Goal: Task Accomplishment & Management: Manage account settings

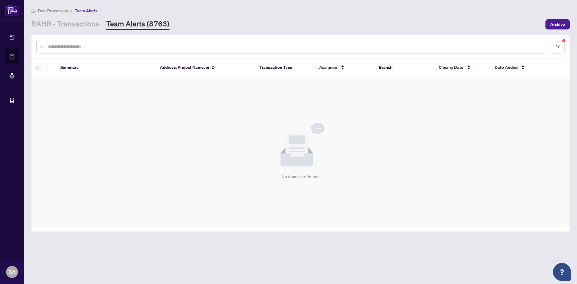
click at [128, 24] on link "Team Alerts (8763)" at bounding box center [137, 24] width 63 height 11
click at [91, 24] on link "RAHR - Transactions" at bounding box center [65, 24] width 68 height 11
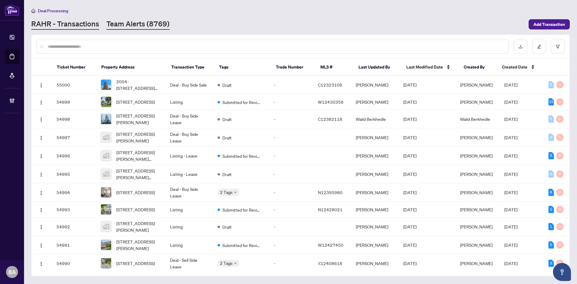
click at [130, 22] on link "Team Alerts (8769)" at bounding box center [137, 24] width 63 height 11
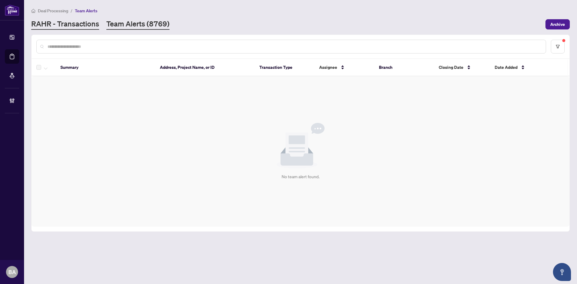
click at [84, 19] on link "RAHR - Transactions" at bounding box center [65, 24] width 68 height 11
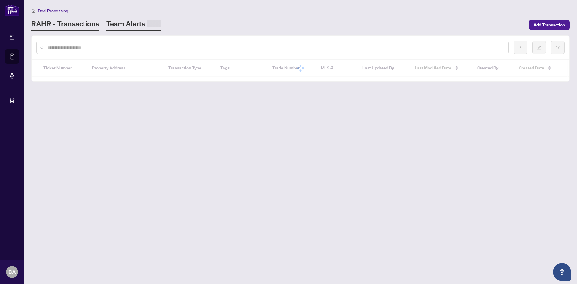
click at [131, 24] on link "Team Alerts" at bounding box center [133, 25] width 55 height 12
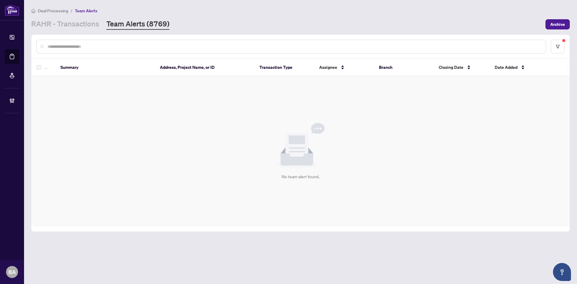
click at [95, 29] on main "Deal Processing / Team Alerts [PERSON_NAME] - Transactions Team Alerts (8769) A…" at bounding box center [300, 142] width 553 height 284
click at [77, 23] on link "RAHR - Transactions" at bounding box center [65, 24] width 68 height 11
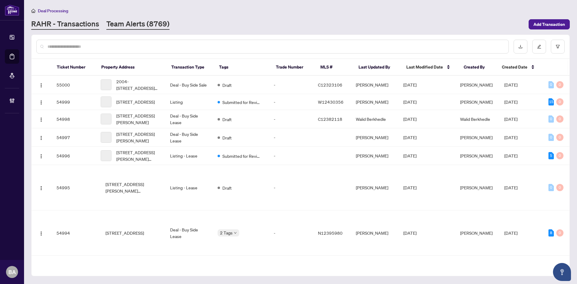
click at [112, 21] on link "Team Alerts (8769)" at bounding box center [137, 24] width 63 height 11
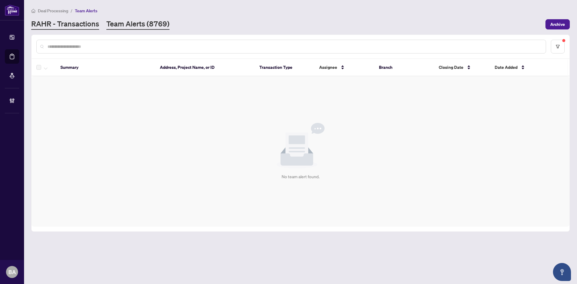
drag, startPoint x: 87, startPoint y: 14, endPoint x: 83, endPoint y: 19, distance: 6.3
click at [87, 14] on div "Deal Processing / Team Alerts [PERSON_NAME] - Transactions Team Alerts (8769) A…" at bounding box center [300, 18] width 538 height 23
click at [80, 25] on link "RAHR - Transactions" at bounding box center [65, 24] width 68 height 11
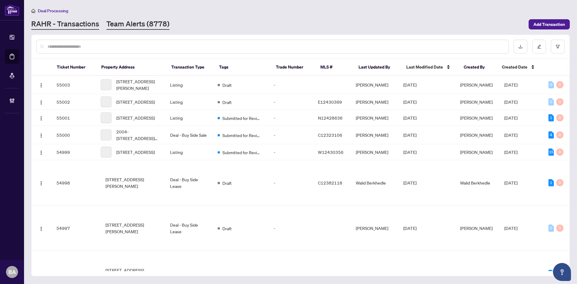
click at [137, 25] on link "Team Alerts (8778)" at bounding box center [137, 24] width 63 height 11
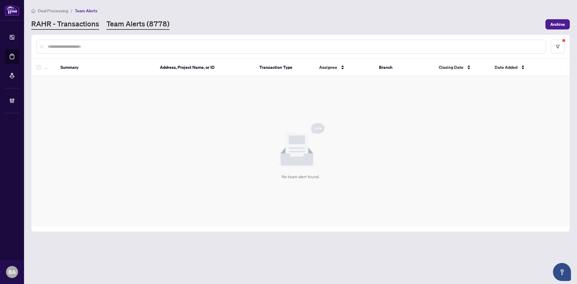
click at [88, 19] on link "RAHR - Transactions" at bounding box center [65, 24] width 68 height 11
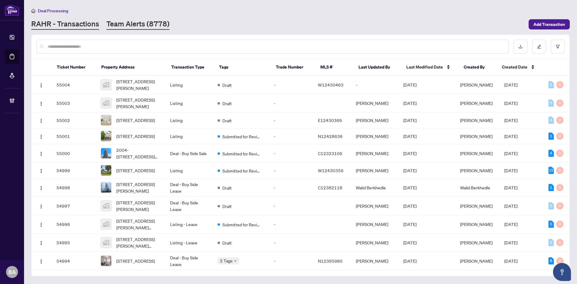
click at [145, 20] on link "Team Alerts (8778)" at bounding box center [137, 24] width 63 height 11
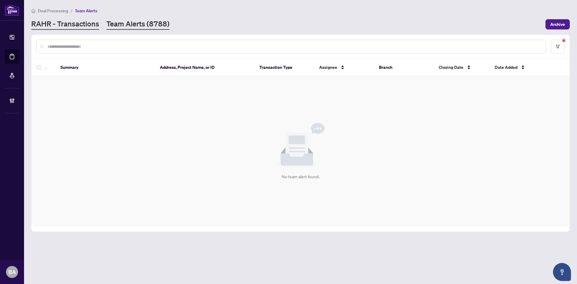
click at [53, 24] on link "RAHR - Transactions" at bounding box center [65, 24] width 68 height 11
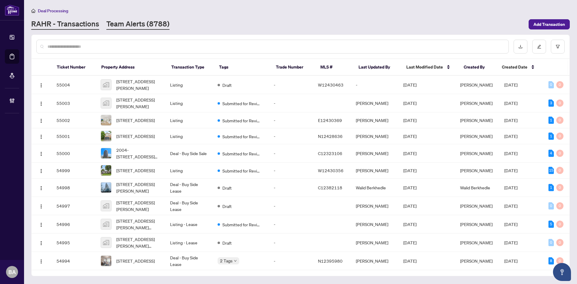
click at [136, 25] on link "Team Alerts (8788)" at bounding box center [137, 24] width 63 height 11
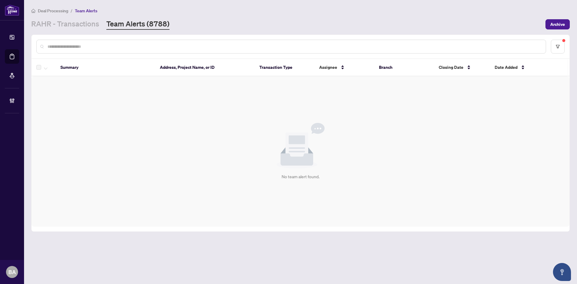
click at [125, 18] on div "Deal Processing / Team Alerts [PERSON_NAME] - Transactions Team Alerts (8788) A…" at bounding box center [300, 18] width 538 height 23
click at [85, 26] on link "RAHR - Transactions" at bounding box center [65, 24] width 68 height 11
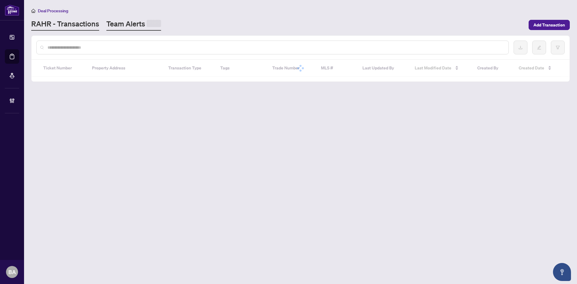
click at [154, 28] on div at bounding box center [154, 25] width 14 height 10
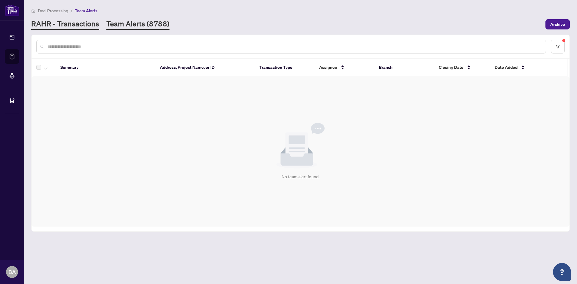
click at [89, 21] on link "RAHR - Transactions" at bounding box center [65, 24] width 68 height 11
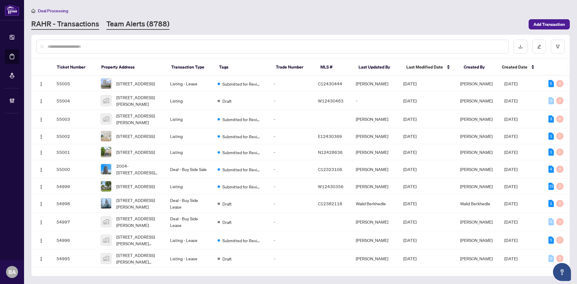
click at [116, 23] on link "Team Alerts (8788)" at bounding box center [137, 24] width 63 height 11
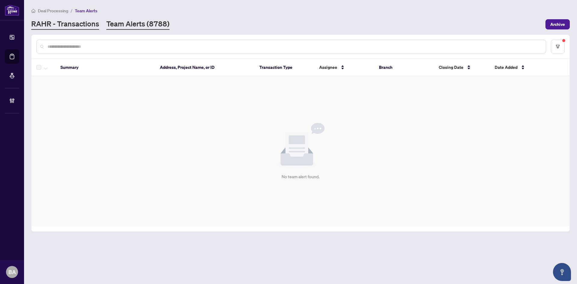
click at [86, 21] on link "RAHR - Transactions" at bounding box center [65, 24] width 68 height 11
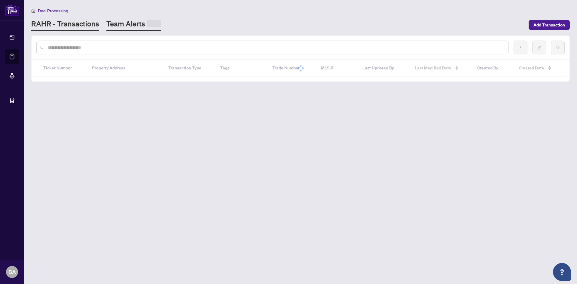
click at [149, 20] on span at bounding box center [154, 23] width 14 height 7
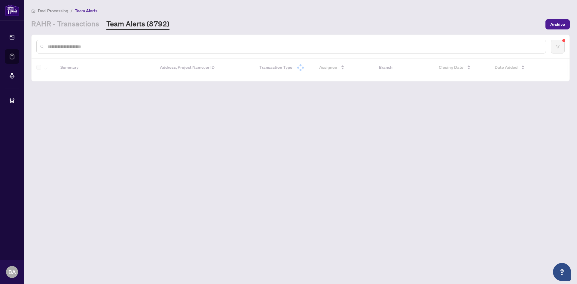
click at [123, 26] on link "Team Alerts (8792)" at bounding box center [137, 24] width 63 height 11
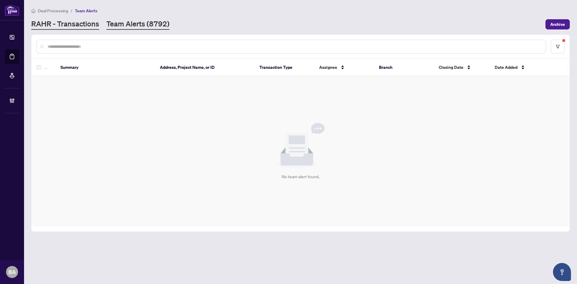
click at [70, 29] on link "RAHR - Transactions" at bounding box center [65, 24] width 68 height 11
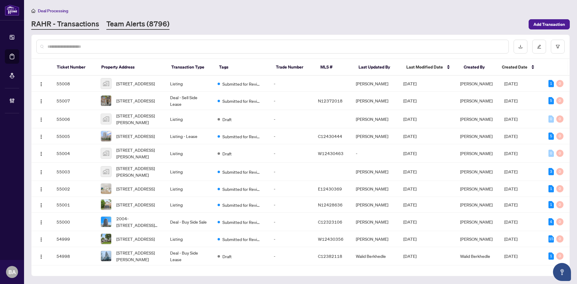
click at [143, 21] on link "Team Alerts (8796)" at bounding box center [137, 24] width 63 height 11
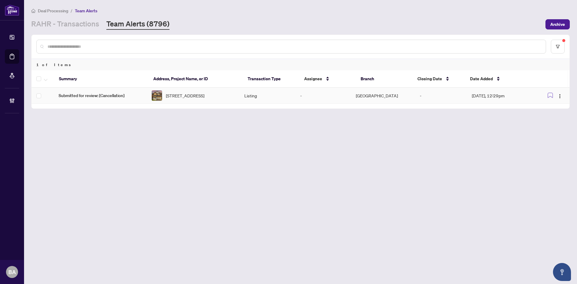
click at [260, 102] on td "Listing" at bounding box center [267, 96] width 56 height 16
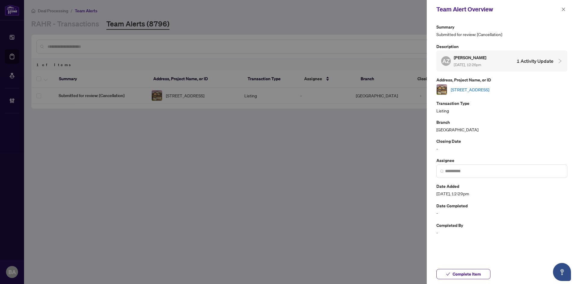
click at [489, 90] on link "[STREET_ADDRESS]" at bounding box center [470, 89] width 38 height 7
click at [474, 88] on link "[STREET_ADDRESS]" at bounding box center [470, 89] width 38 height 7
click at [562, 8] on icon "close" at bounding box center [563, 9] width 4 height 4
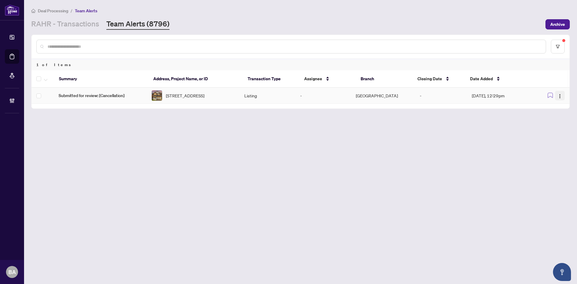
click at [558, 95] on img "button" at bounding box center [559, 96] width 5 height 5
click at [542, 110] on span "Assign Myself" at bounding box center [546, 108] width 28 height 7
click at [561, 97] on img "button" at bounding box center [559, 97] width 5 height 5
click at [544, 130] on span "Complete Item" at bounding box center [544, 127] width 31 height 7
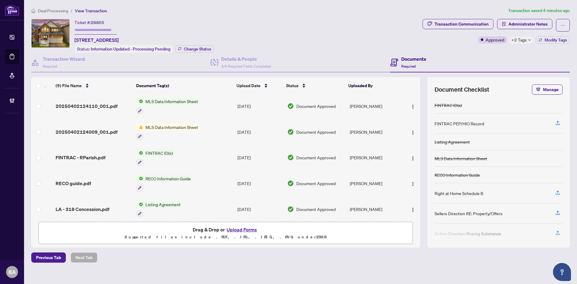
scroll to position [41, 0]
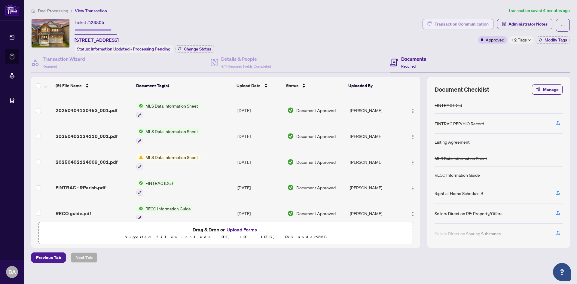
click at [467, 22] on div "Transaction Communication" at bounding box center [461, 24] width 54 height 10
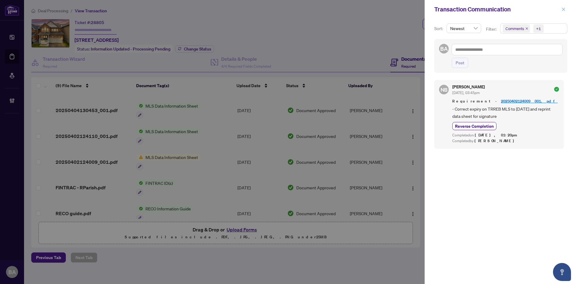
click at [564, 10] on icon "close" at bounding box center [563, 9] width 4 height 4
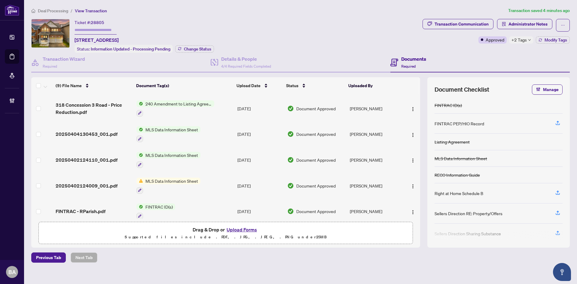
scroll to position [0, 0]
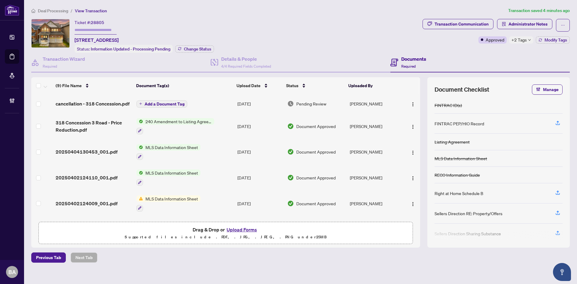
click at [96, 102] on span "cancellation - 318 Concession.pdf" at bounding box center [93, 103] width 74 height 7
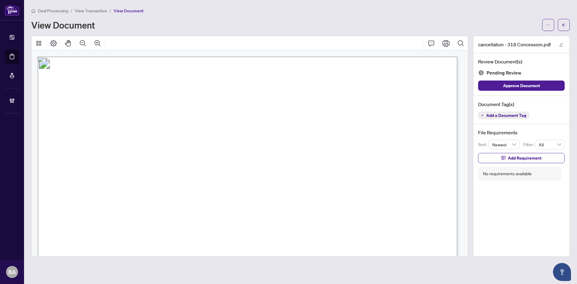
drag, startPoint x: 563, startPoint y: 24, endPoint x: 392, endPoint y: 2, distance: 172.9
click at [563, 24] on icon "arrow-left" at bounding box center [563, 25] width 4 height 4
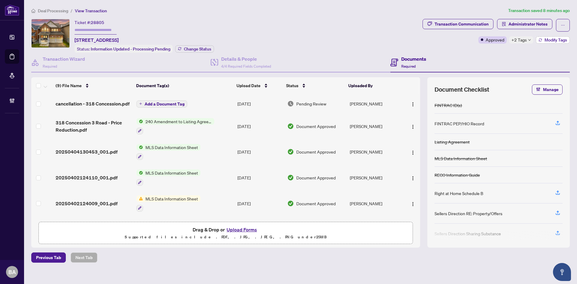
click at [551, 38] on span "Modify Tags" at bounding box center [555, 40] width 23 height 4
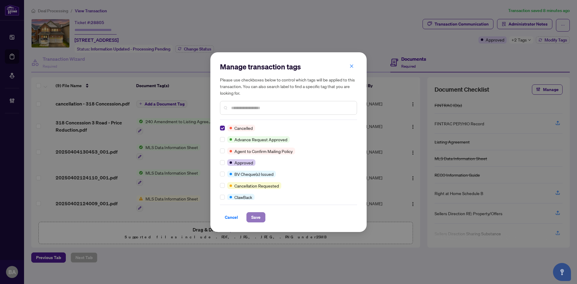
click at [248, 216] on button "Save" at bounding box center [255, 217] width 19 height 10
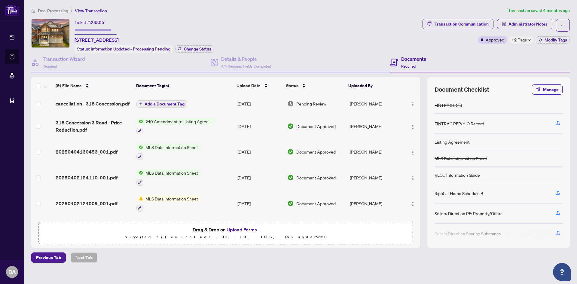
click at [173, 121] on span "240 Amendment to Listing Agreement - Authority to Offer for Sale Price Change/E…" at bounding box center [178, 121] width 71 height 7
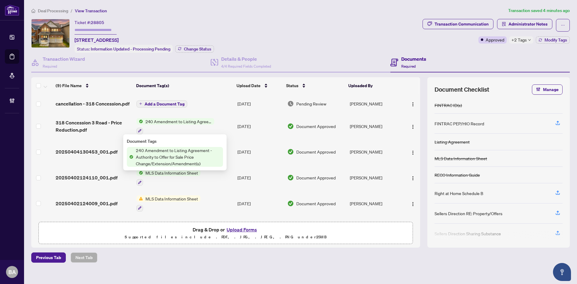
click at [101, 129] on span "318 Concession 3 Road - Price Reduction.pdf" at bounding box center [94, 126] width 76 height 14
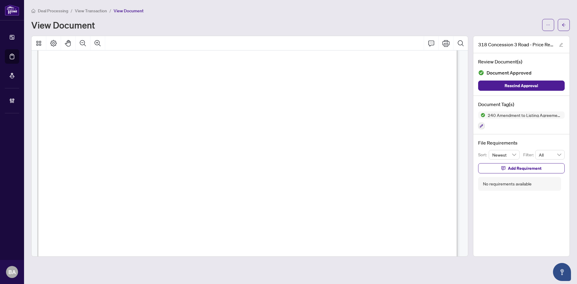
scroll to position [90, 0]
click at [564, 24] on icon "arrow-left" at bounding box center [563, 25] width 4 height 4
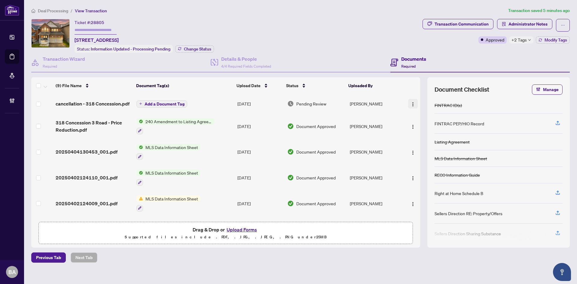
click at [412, 103] on img "button" at bounding box center [412, 104] width 5 height 5
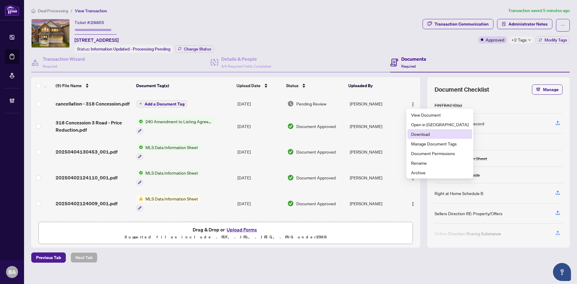
click at [418, 133] on span "Download" at bounding box center [439, 134] width 57 height 7
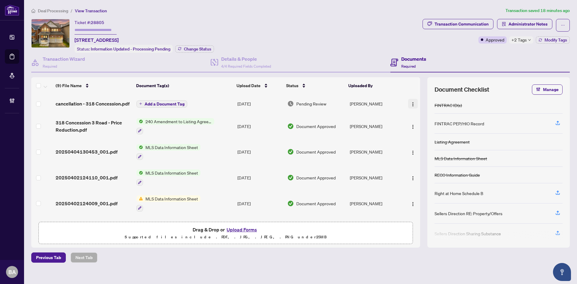
click at [414, 103] on button "button" at bounding box center [413, 104] width 10 height 10
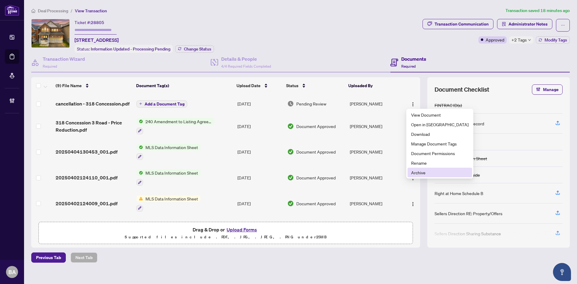
click at [421, 174] on span "Archive" at bounding box center [439, 172] width 57 height 7
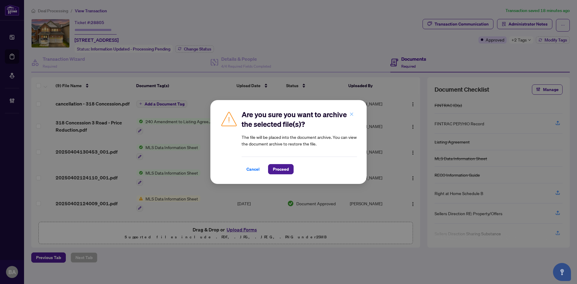
click at [356, 112] on button "button" at bounding box center [351, 114] width 12 height 10
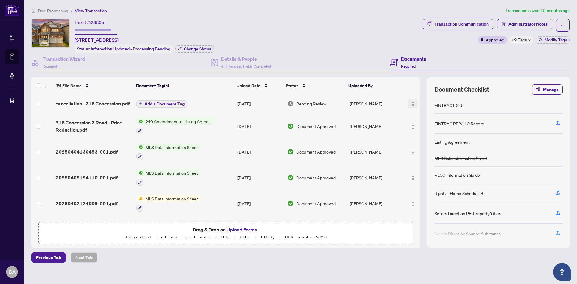
click at [411, 102] on img "button" at bounding box center [412, 104] width 5 height 5
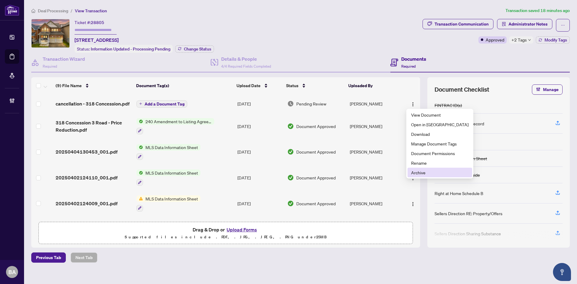
click at [421, 171] on span "Archive" at bounding box center [439, 172] width 57 height 7
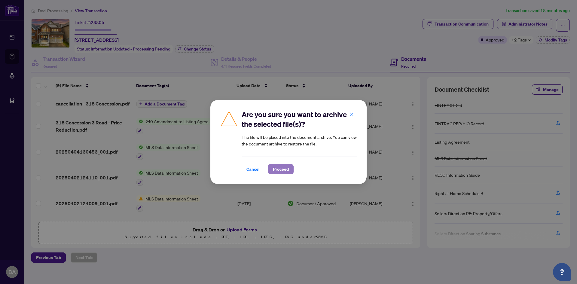
click at [282, 166] on span "Proceed" at bounding box center [281, 169] width 16 height 10
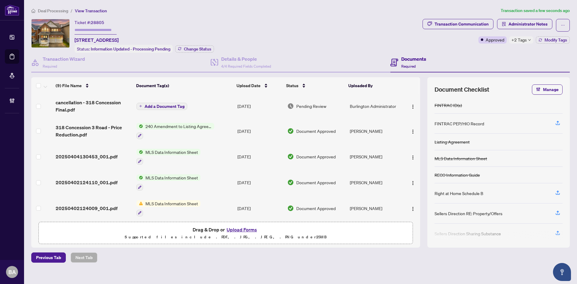
click at [165, 104] on span "Add a Document Tag" at bounding box center [165, 106] width 40 height 4
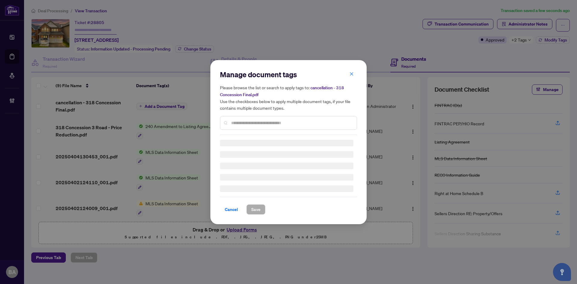
click at [261, 123] on input "text" at bounding box center [291, 123] width 121 height 7
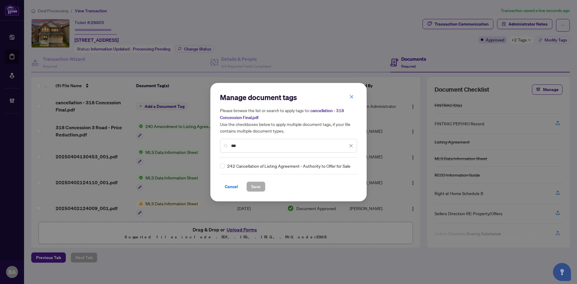
type input "***"
click at [225, 166] on div "242 Cancellation of Listing Agreement - Authority to Offer for Sale" at bounding box center [286, 166] width 133 height 7
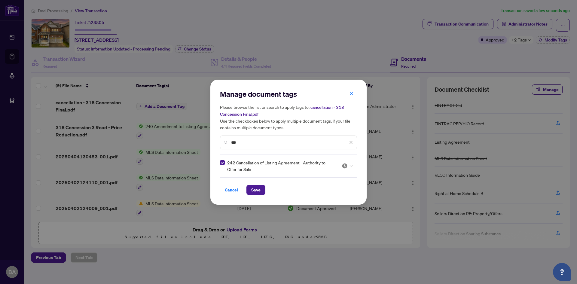
click at [350, 163] on div at bounding box center [347, 166] width 11 height 6
click at [332, 196] on div "Approved" at bounding box center [329, 195] width 38 height 7
click at [256, 190] on span "Save" at bounding box center [255, 190] width 9 height 10
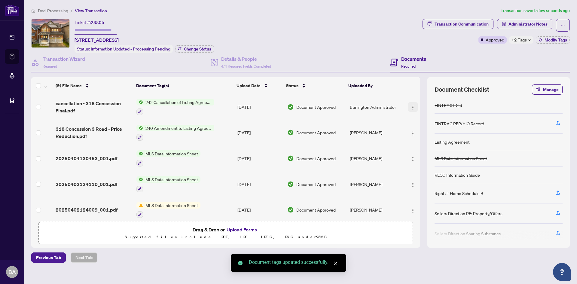
click at [411, 104] on span "button" at bounding box center [412, 107] width 5 height 7
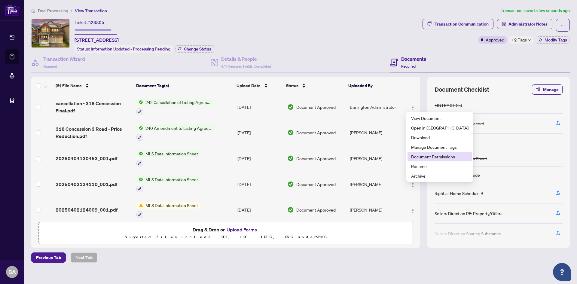
click at [425, 157] on span "Document Permissions" at bounding box center [439, 156] width 57 height 7
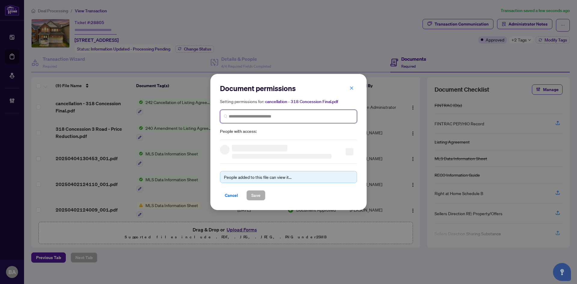
click at [288, 117] on input "search" at bounding box center [291, 116] width 124 height 6
type input "*"
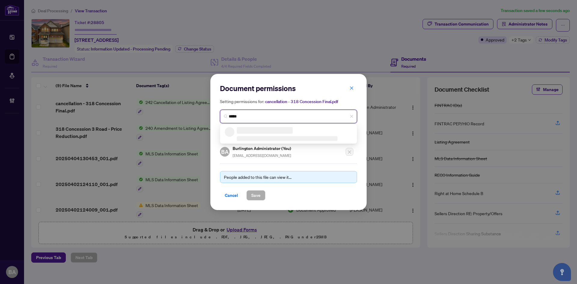
type input "******"
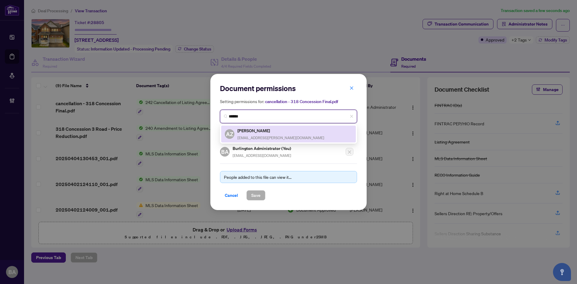
click at [279, 133] on div "Angelika Zammit Angelika.zammit@gmail.com" at bounding box center [280, 134] width 87 height 14
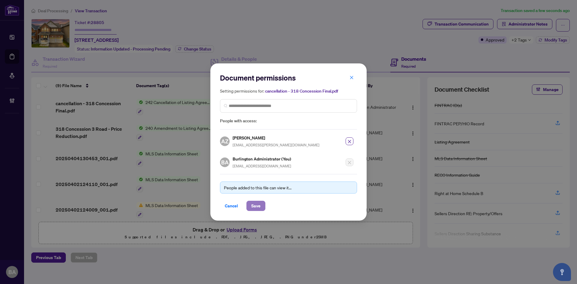
click at [260, 203] on span "Save" at bounding box center [255, 206] width 9 height 10
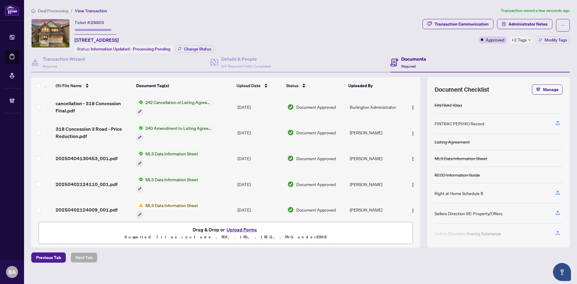
click at [526, 38] on div "+2 Tags" at bounding box center [521, 39] width 24 height 7
click at [428, 49] on div "Transaction Communication Administrator Notes Approved +2 Tags Modify Tags" at bounding box center [496, 36] width 150 height 34
click at [102, 102] on span "cancellation - 318 Concession Final.pdf" at bounding box center [94, 107] width 76 height 14
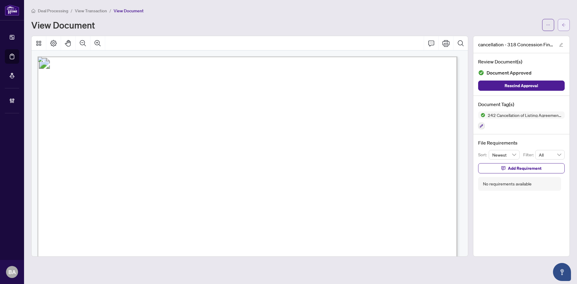
click at [564, 26] on icon "arrow-left" at bounding box center [564, 24] width 4 height 3
